Goal: Transaction & Acquisition: Book appointment/travel/reservation

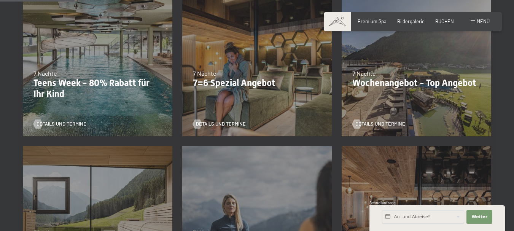
scroll to position [207, 0]
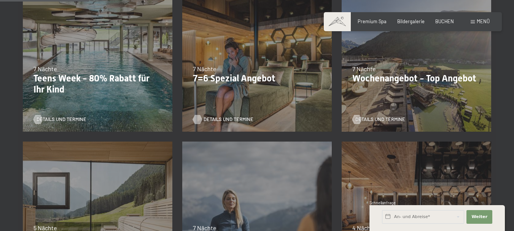
click at [223, 118] on span "Details und Termine" at bounding box center [229, 119] width 50 height 7
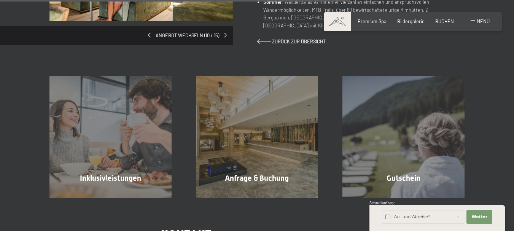
scroll to position [528, 0]
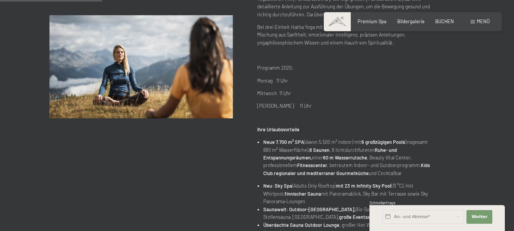
scroll to position [195, 0]
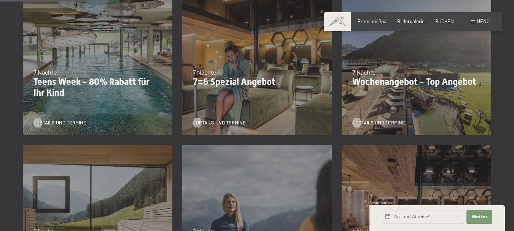
scroll to position [203, 0]
click at [378, 121] on span "Details und Termine" at bounding box center [388, 123] width 50 height 7
click at [255, 89] on div "05.10.–26.10.2025 01.11.–21.12.2025 10.01.–01.02.2026 07.03.–29.03.2026 16.05.–…" at bounding box center [257, 61] width 160 height 160
click at [229, 121] on span "Details und Termine" at bounding box center [229, 123] width 50 height 7
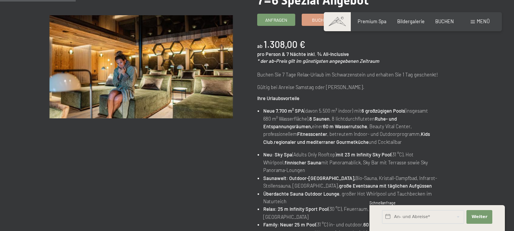
scroll to position [115, 0]
